Goal: Download file/media

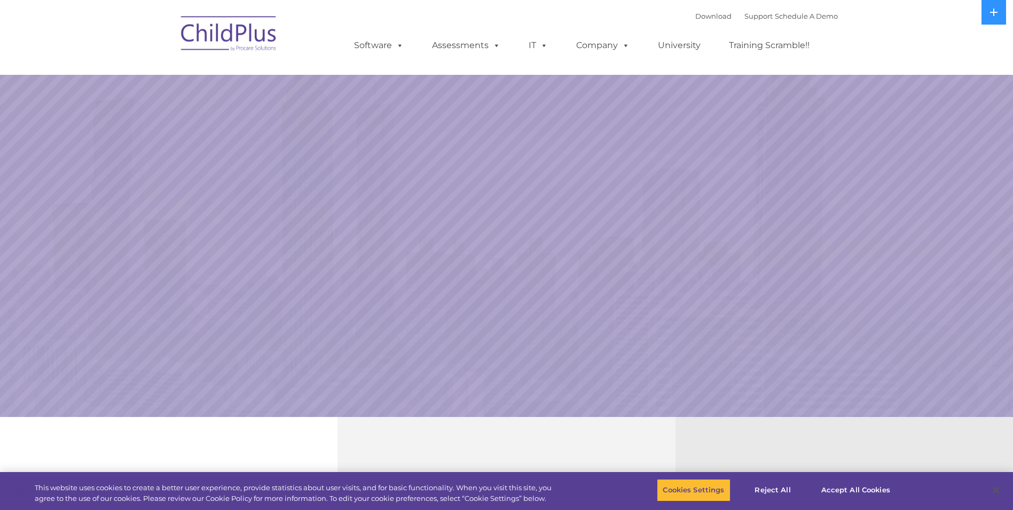
select select "MEDIUM"
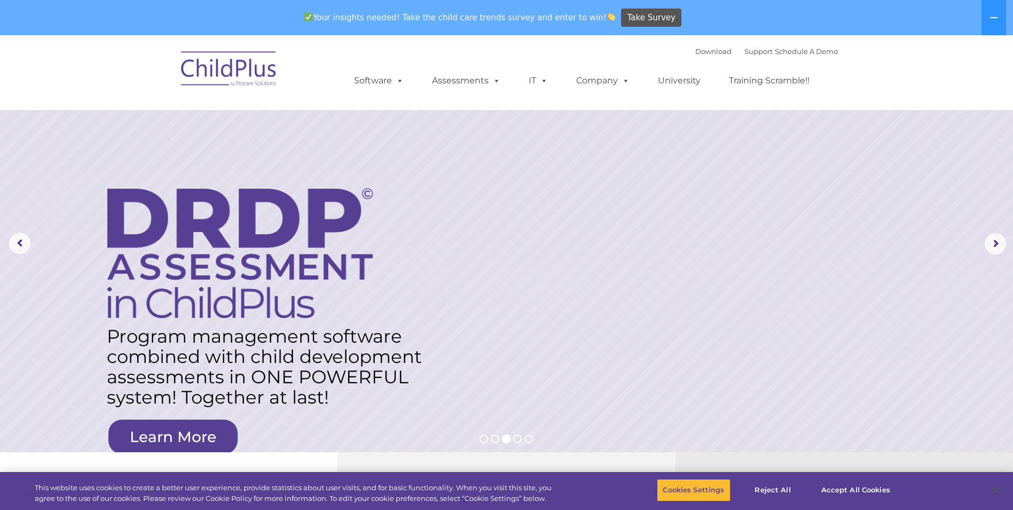
click at [234, 79] on img at bounding box center [229, 70] width 107 height 53
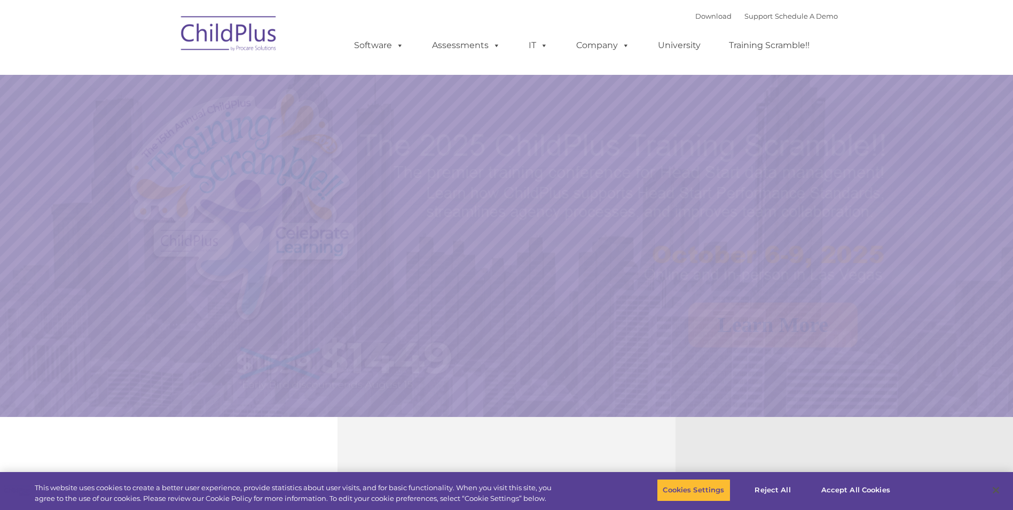
select select "MEDIUM"
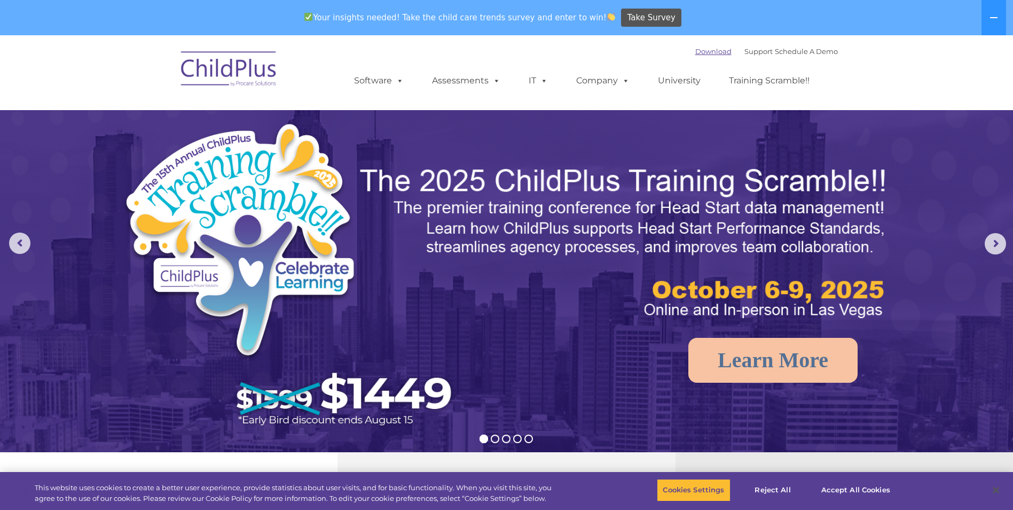
click at [699, 52] on link "Download" at bounding box center [714, 51] width 36 height 9
